Goal: Task Accomplishment & Management: Complete application form

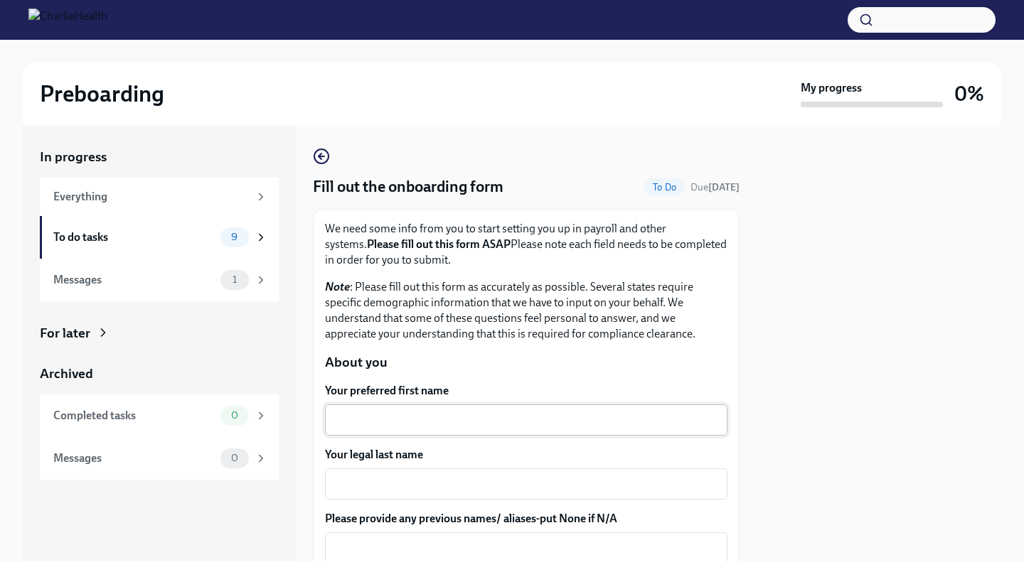
click at [433, 421] on textarea "Your preferred first name" at bounding box center [526, 420] width 385 height 17
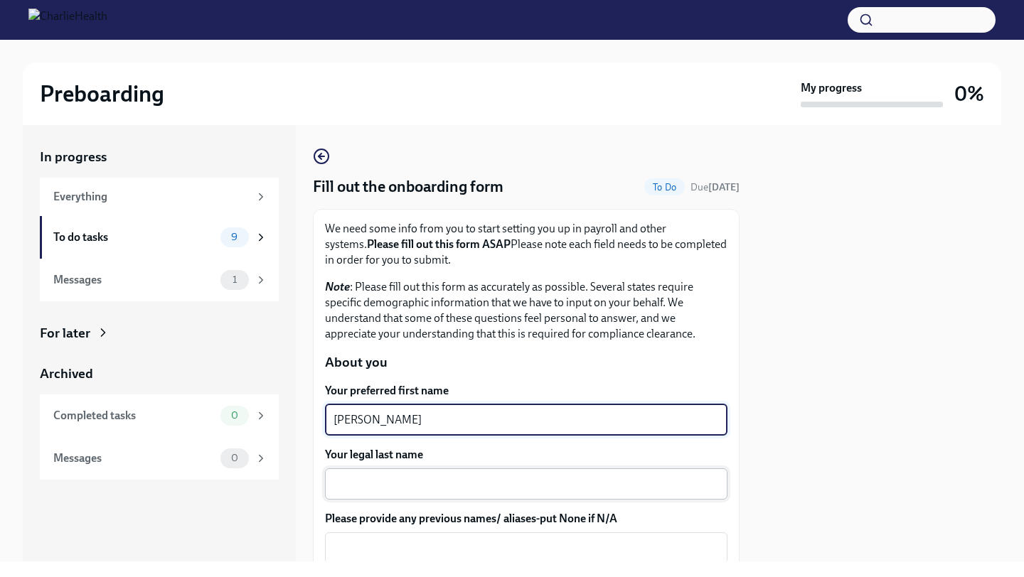
type textarea "[PERSON_NAME]"
click at [425, 491] on textarea "Your legal last name" at bounding box center [526, 484] width 385 height 17
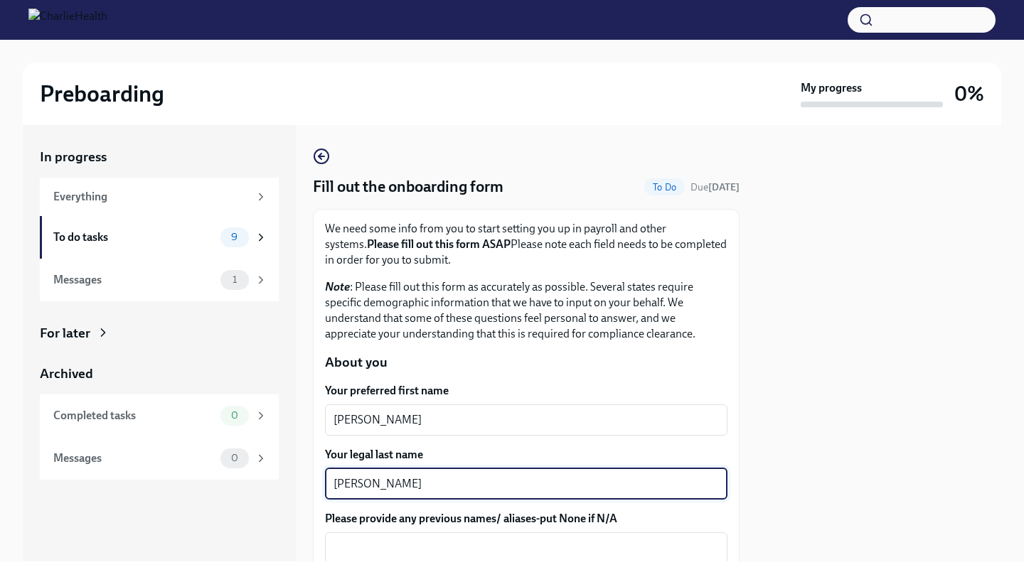
type textarea "[PERSON_NAME]"
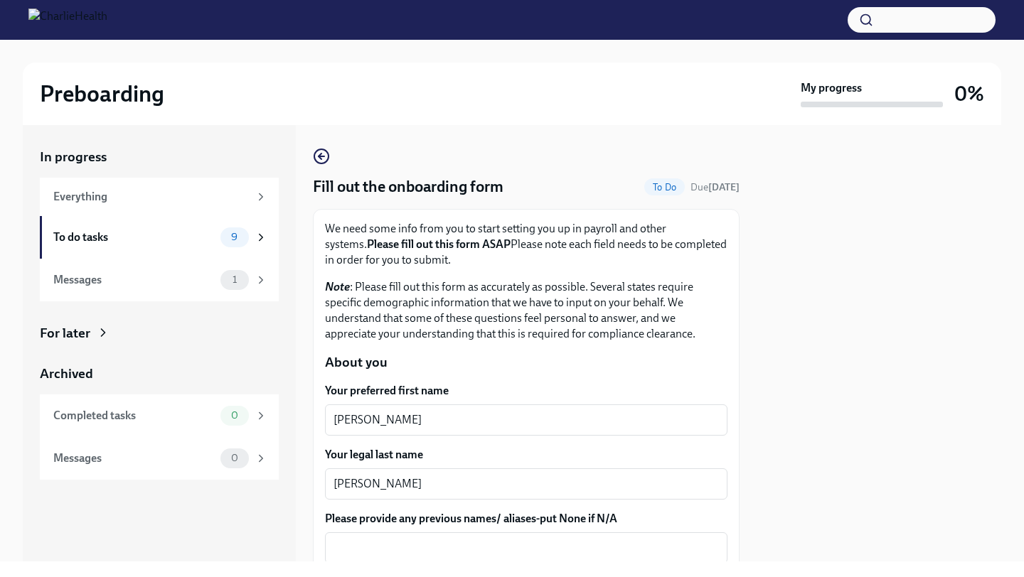
click at [826, 464] on div at bounding box center [879, 343] width 245 height 437
click at [154, 285] on div "Messages" at bounding box center [133, 280] width 161 height 16
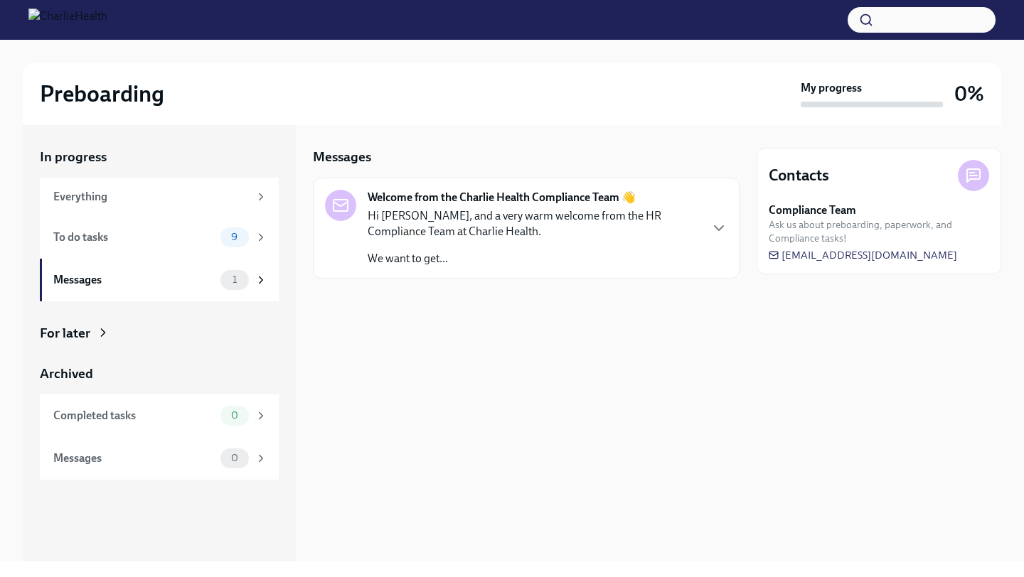
click at [417, 256] on p "We want to get..." at bounding box center [533, 259] width 331 height 16
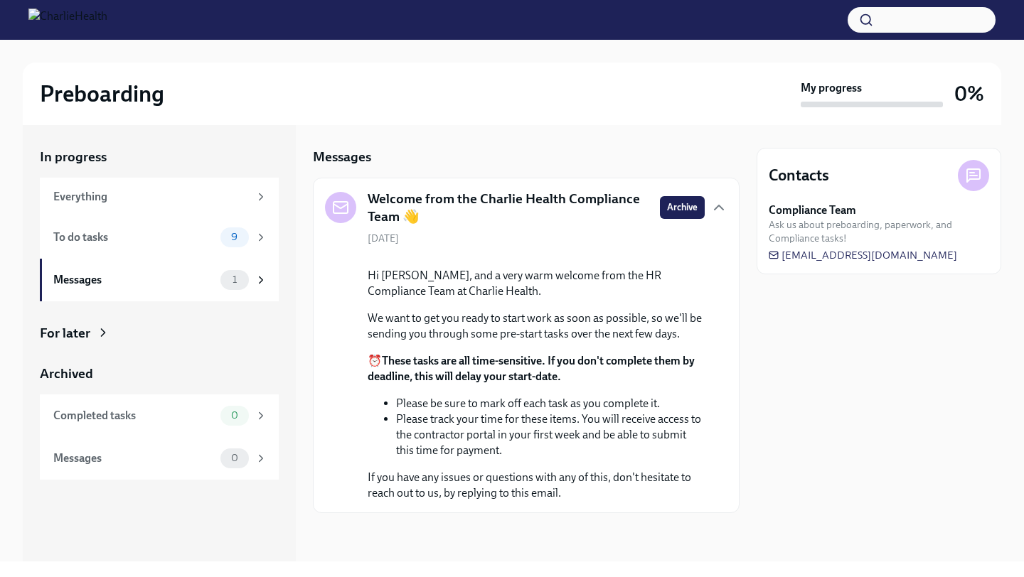
scroll to position [94, 0]
click at [187, 243] on div "To do tasks" at bounding box center [133, 238] width 161 height 16
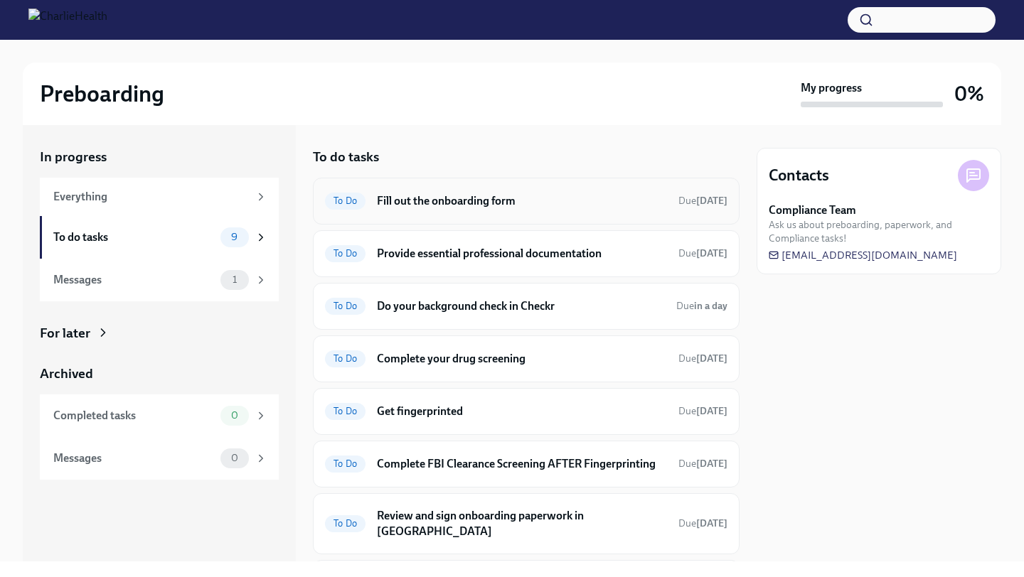
click at [523, 206] on h6 "Fill out the onboarding form" at bounding box center [522, 201] width 290 height 16
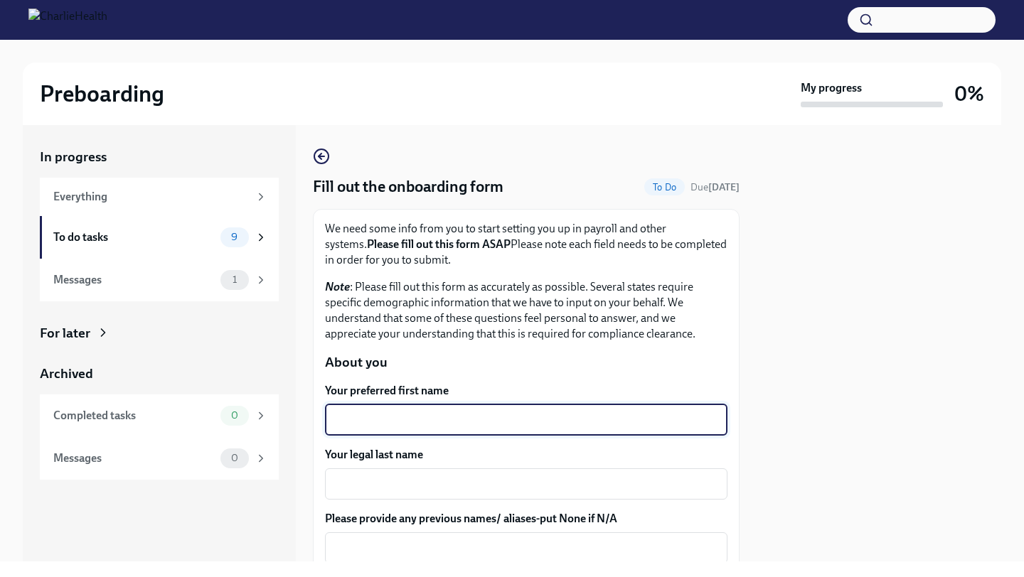
click at [482, 420] on textarea "Your preferred first name" at bounding box center [526, 420] width 385 height 17
type textarea "[PERSON_NAME]"
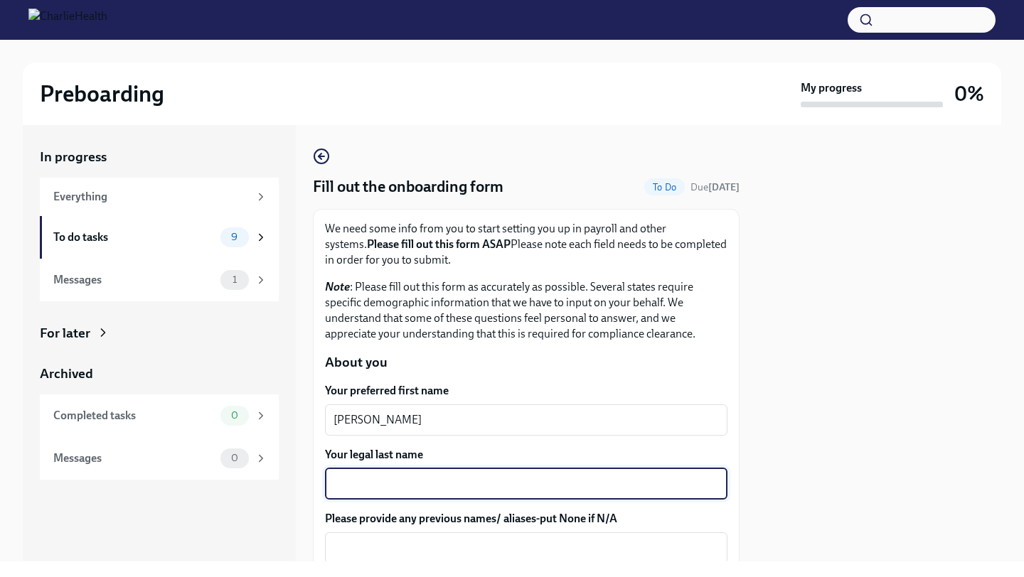
click at [461, 489] on textarea "Your legal last name" at bounding box center [526, 484] width 385 height 17
type textarea "[PERSON_NAME]"
click at [474, 546] on textarea "Please provide any previous names/ aliases-put None if N/A" at bounding box center [526, 548] width 385 height 17
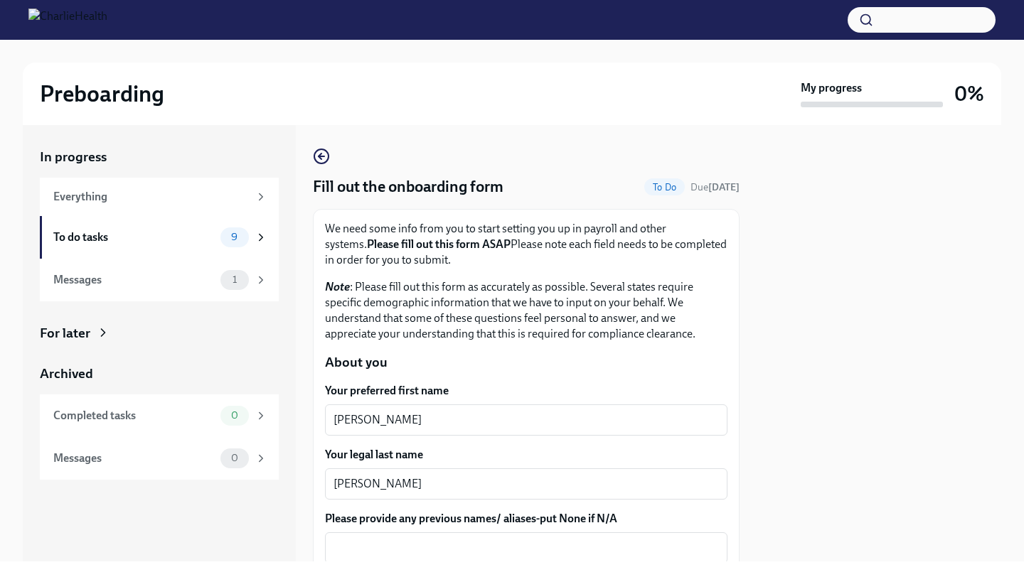
click at [745, 476] on div "In progress Everything To do tasks 9 Messages 1 For later Archived Completed ta…" at bounding box center [512, 343] width 979 height 437
